Goal: Navigation & Orientation: Find specific page/section

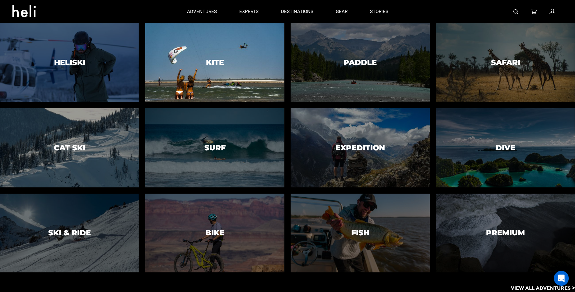
click at [189, 61] on div at bounding box center [215, 62] width 142 height 80
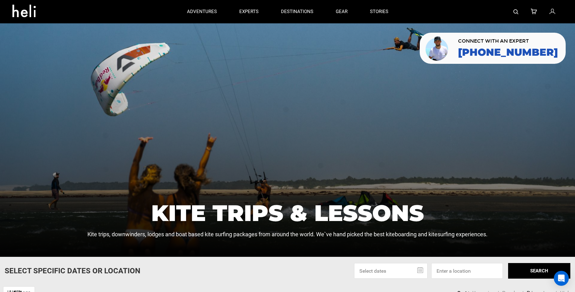
click at [522, 131] on div at bounding box center [287, 140] width 575 height 234
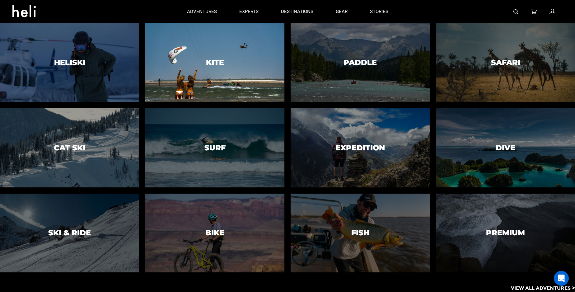
click at [201, 64] on div at bounding box center [215, 62] width 142 height 80
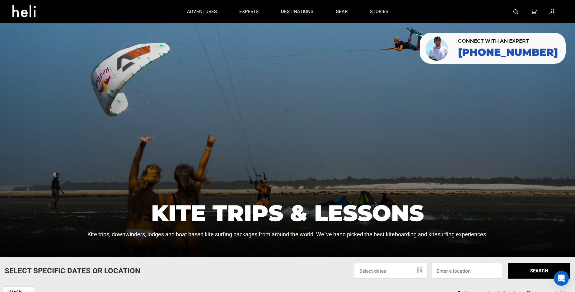
click at [22, 13] on icon at bounding box center [26, 9] width 28 height 10
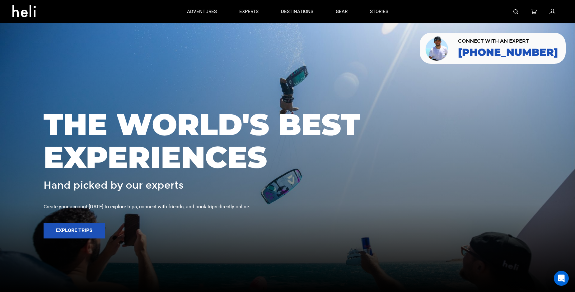
click at [524, 93] on div at bounding box center [287, 146] width 575 height 292
